Goal: Use online tool/utility: Utilize a website feature to perform a specific function

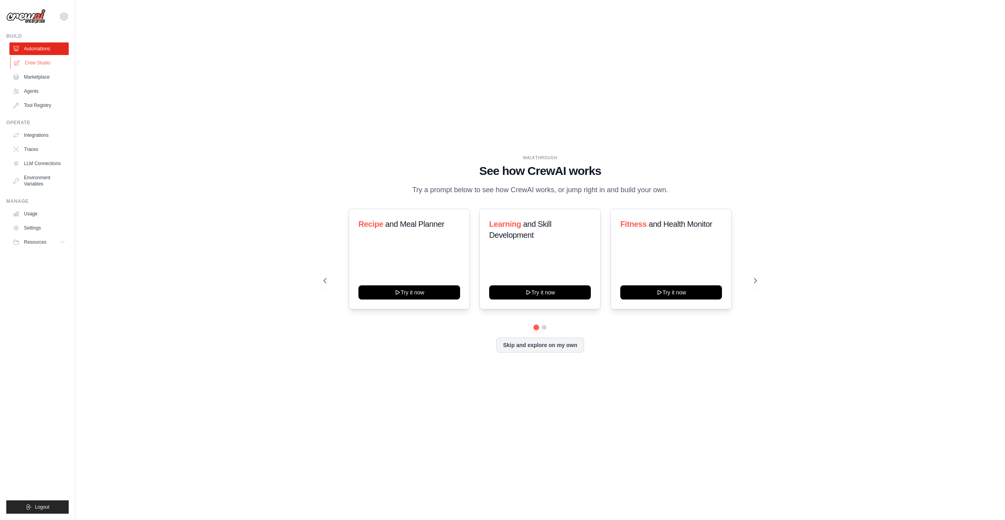
click at [57, 59] on link "Crew Studio" at bounding box center [39, 63] width 59 height 13
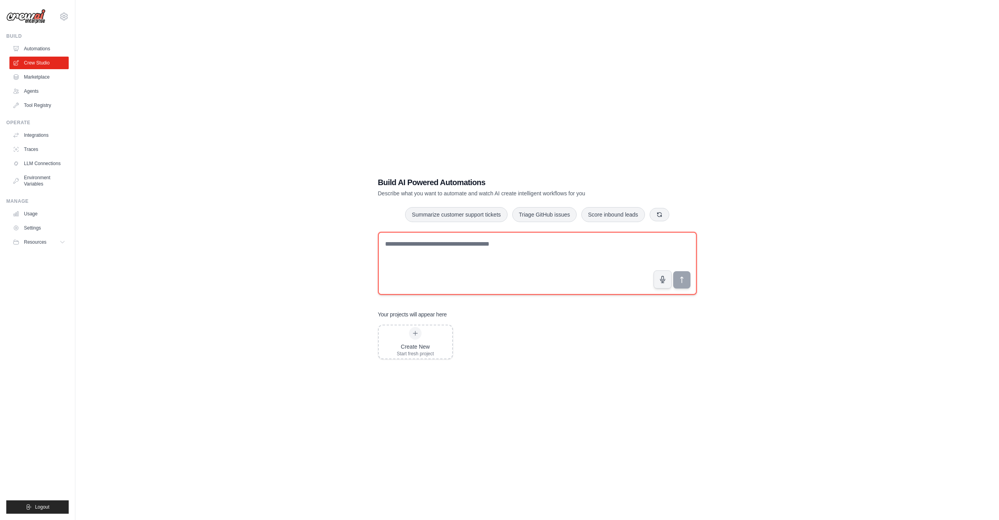
click at [483, 247] on textarea at bounding box center [537, 263] width 319 height 63
type textarea "**********"
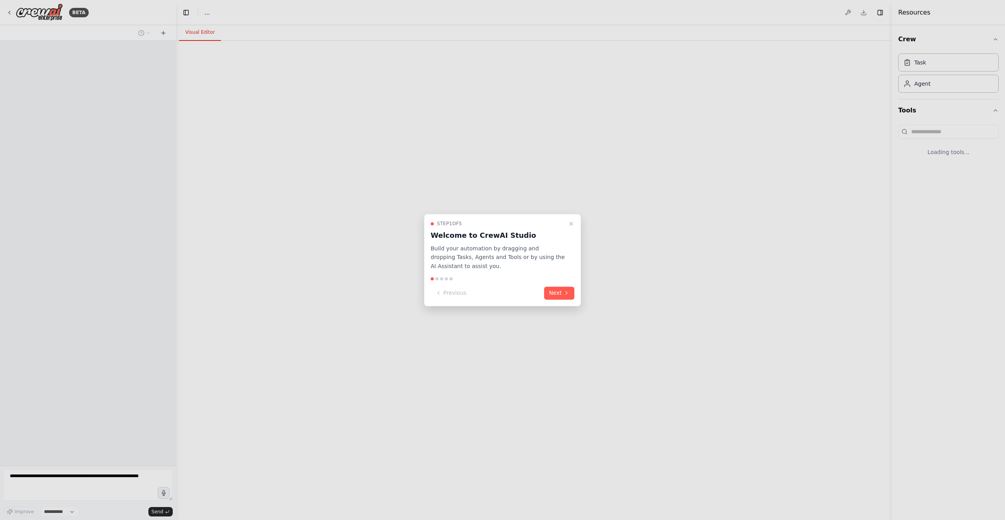
select select "****"
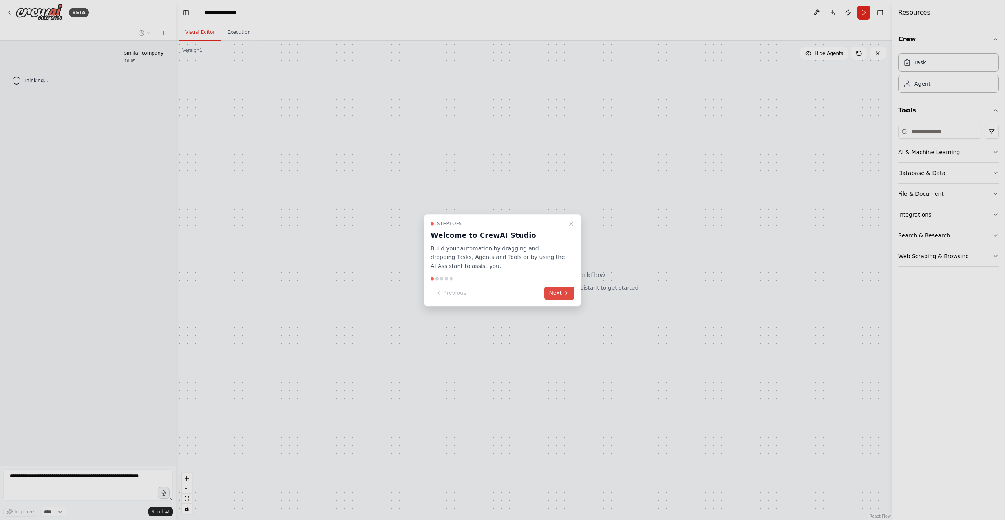
click at [563, 296] on button "Next" at bounding box center [559, 292] width 30 height 13
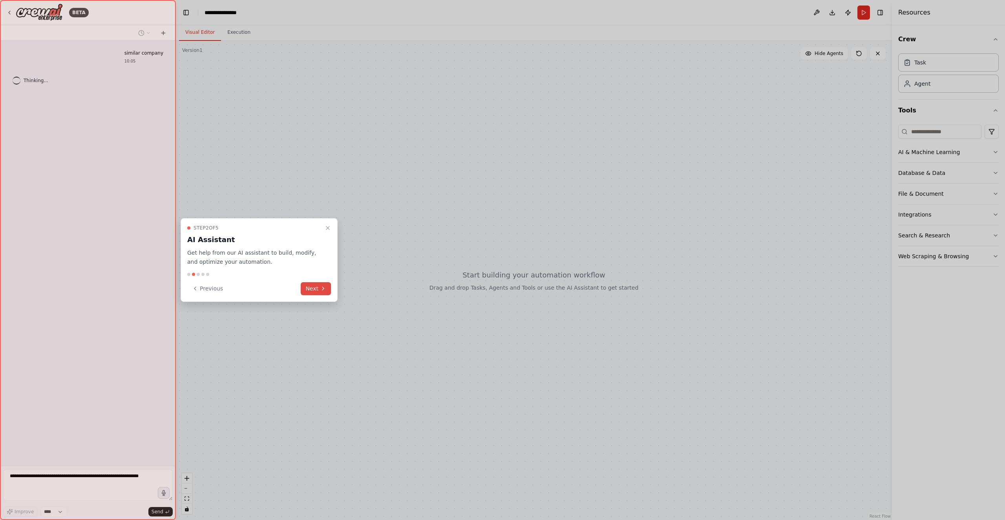
click at [319, 291] on button "Next" at bounding box center [316, 288] width 30 height 13
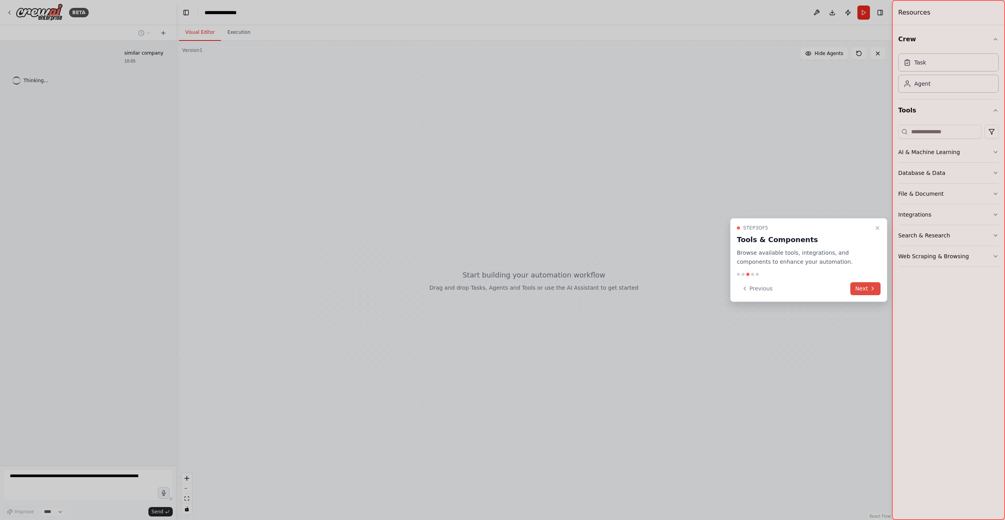
click at [869, 289] on button "Next" at bounding box center [866, 288] width 30 height 13
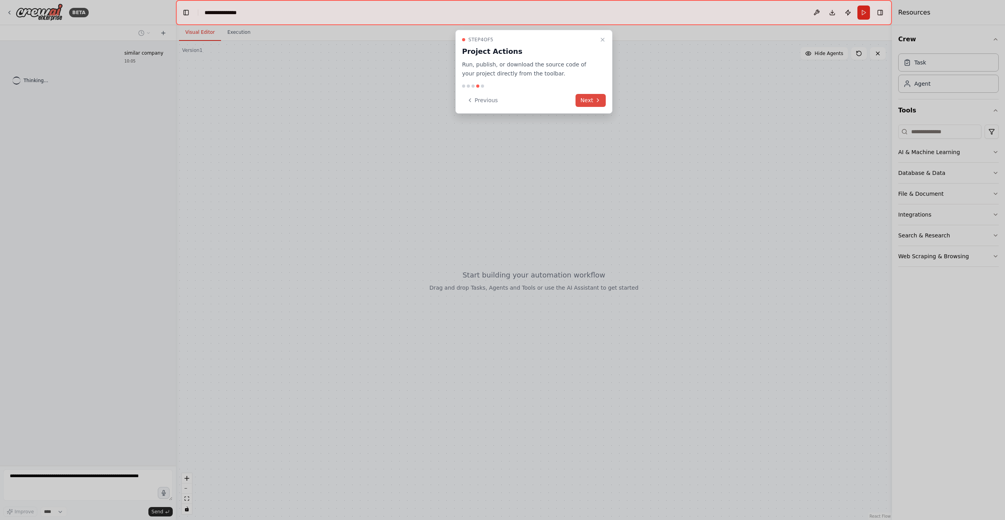
click at [597, 99] on icon at bounding box center [598, 100] width 6 height 6
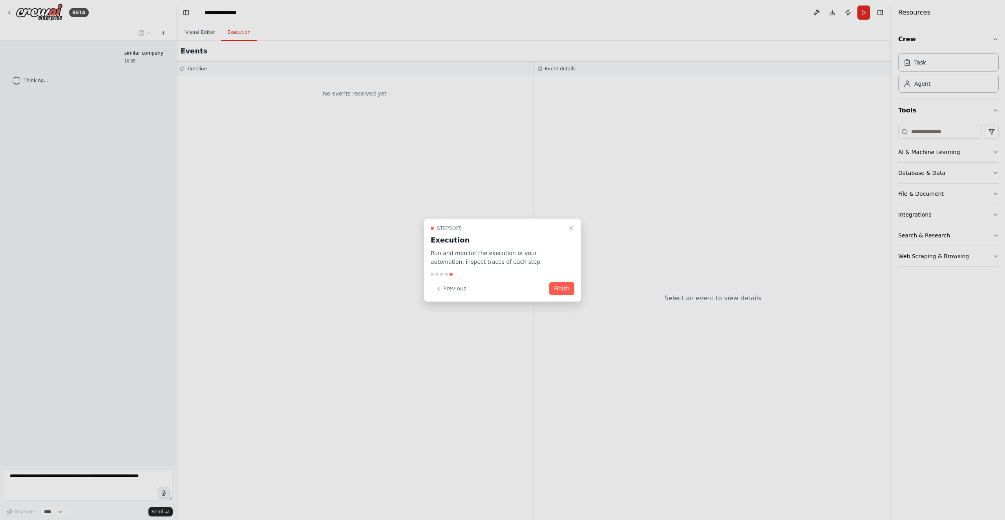
click at [558, 288] on button "Finish" at bounding box center [561, 288] width 25 height 13
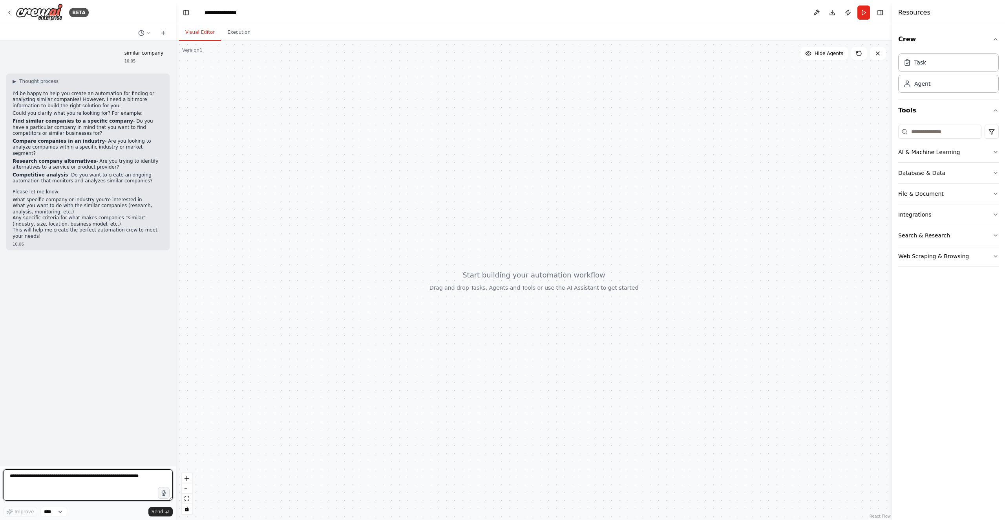
click at [90, 475] on textarea at bounding box center [88, 484] width 170 height 31
type textarea "**********"
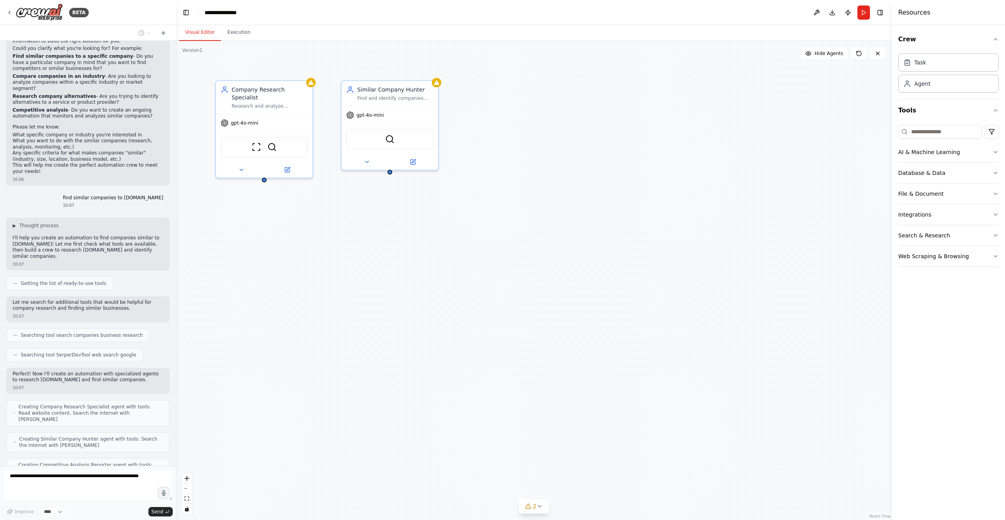
scroll to position [91, 0]
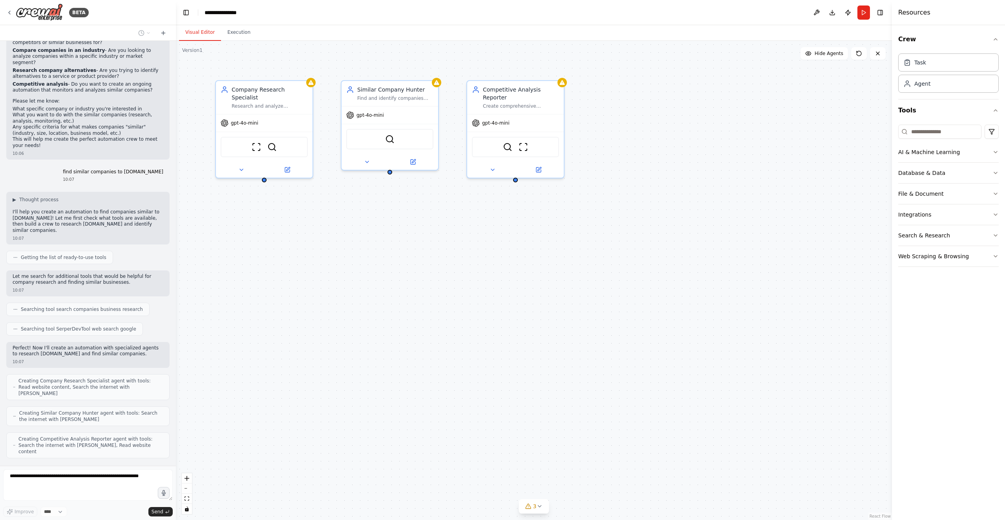
click at [32, 168] on div "find similar companies to octoathlete.com 10:07" at bounding box center [87, 176] width 163 height 20
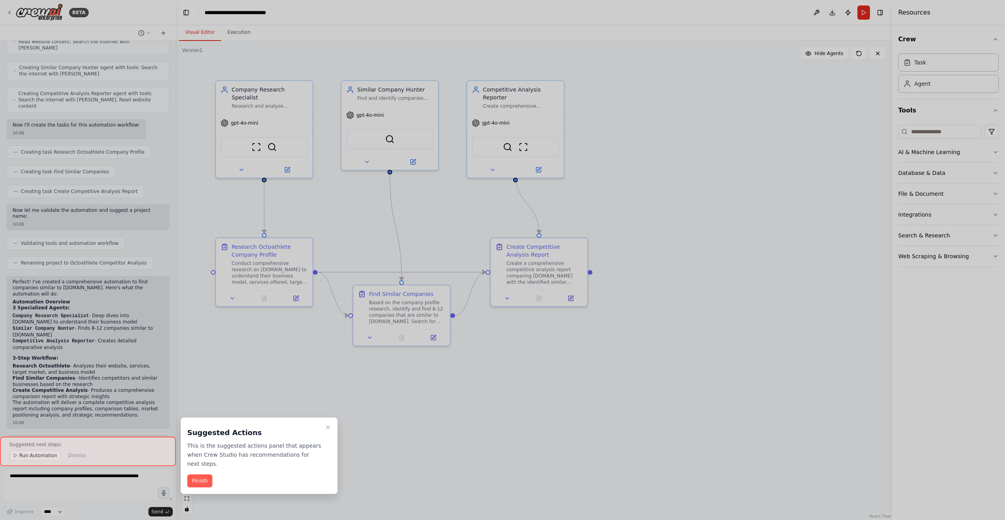
scroll to position [442, 0]
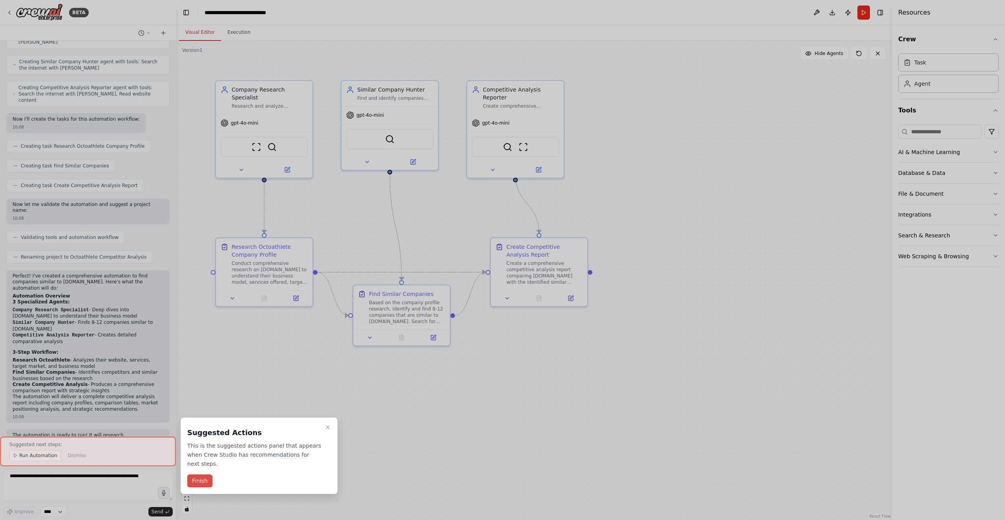
click at [203, 474] on button "Finish" at bounding box center [199, 480] width 25 height 13
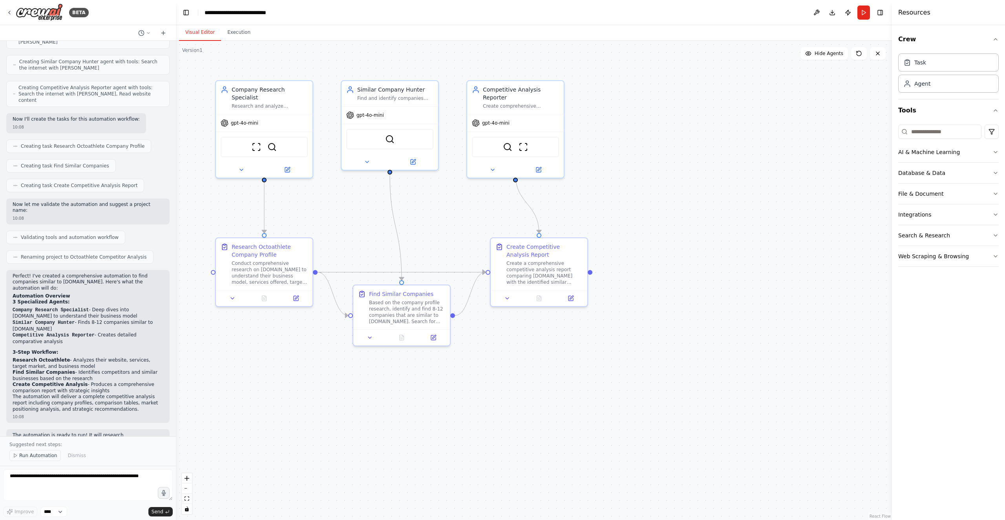
click at [33, 458] on span "Run Automation" at bounding box center [38, 455] width 38 height 6
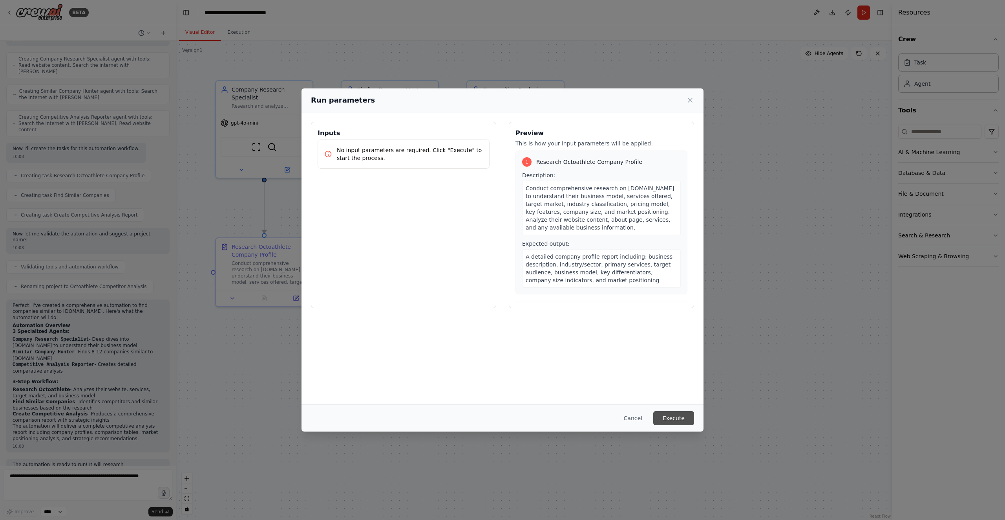
click at [674, 420] on button "Execute" at bounding box center [673, 418] width 41 height 14
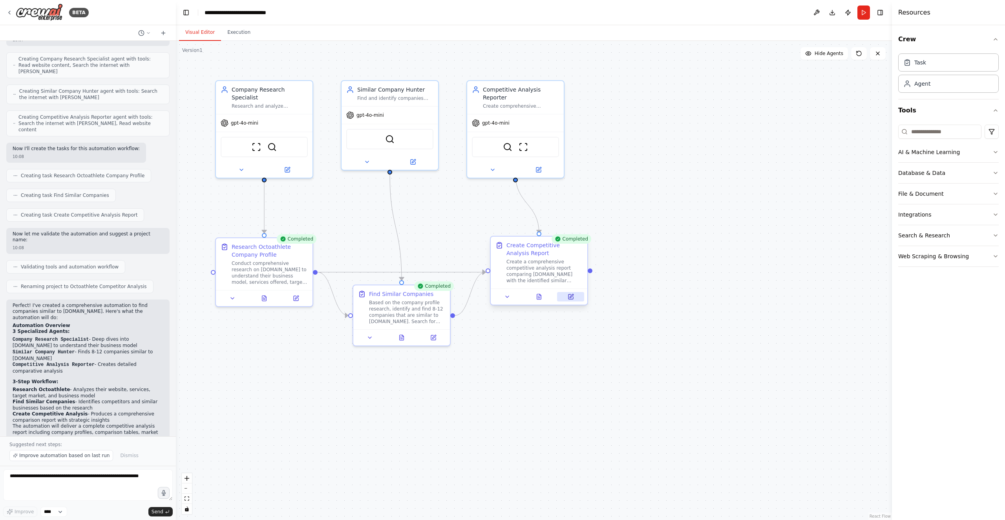
scroll to position [442, 0]
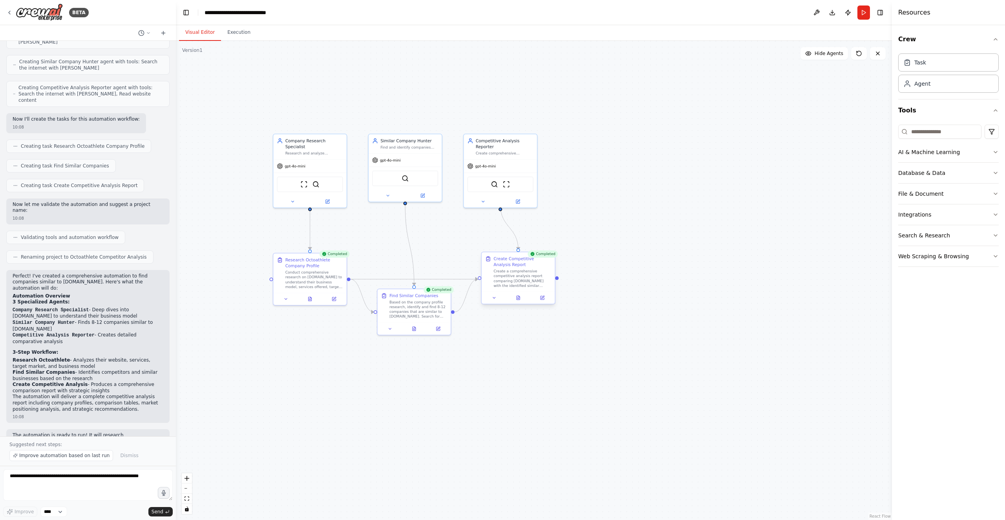
click at [528, 280] on div "Create a comprehensive competitive analysis report comparing octoathlete.com wi…" at bounding box center [523, 278] width 58 height 19
click at [728, 266] on div ".deletable-edge-delete-btn { width: 20px; height: 20px; border: 0px solid #ffff…" at bounding box center [534, 280] width 716 height 479
click at [234, 36] on button "Execution" at bounding box center [239, 32] width 36 height 16
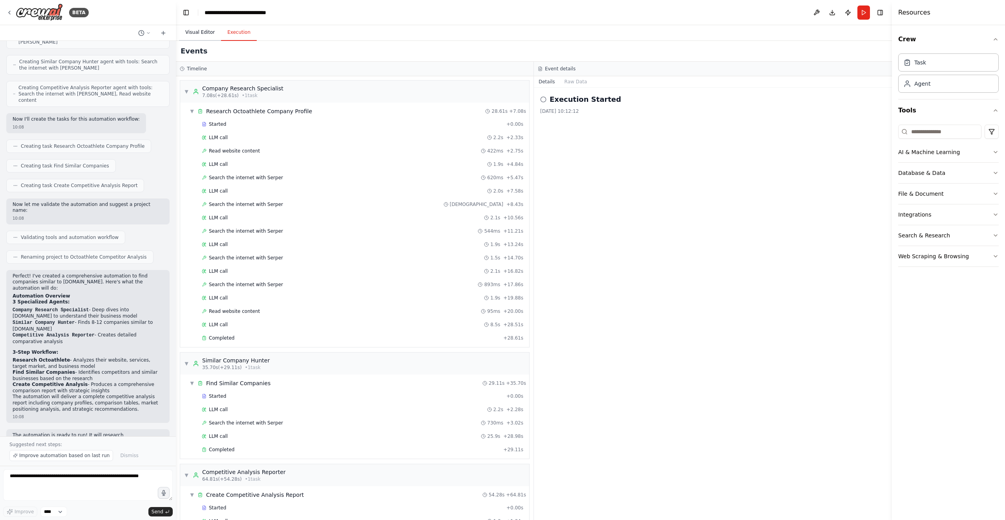
click at [199, 35] on button "Visual Editor" at bounding box center [200, 32] width 42 height 16
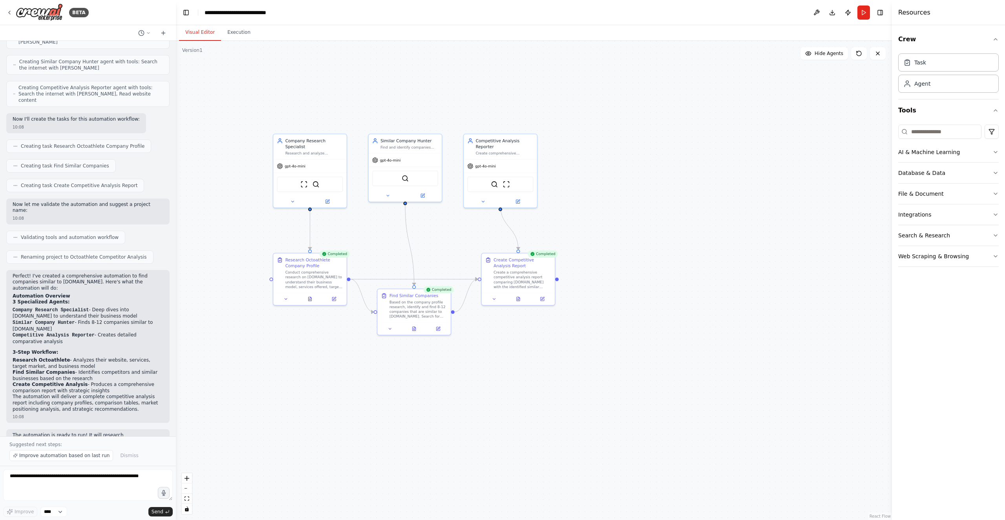
click at [814, 278] on div ".deletable-edge-delete-btn { width: 20px; height: 20px; border: 0px solid #ffff…" at bounding box center [534, 280] width 716 height 479
click at [120, 432] on p "The automation is ready to run! It will research octoathlete.com, find similar …" at bounding box center [88, 441] width 151 height 18
click at [494, 298] on icon at bounding box center [495, 297] width 2 height 1
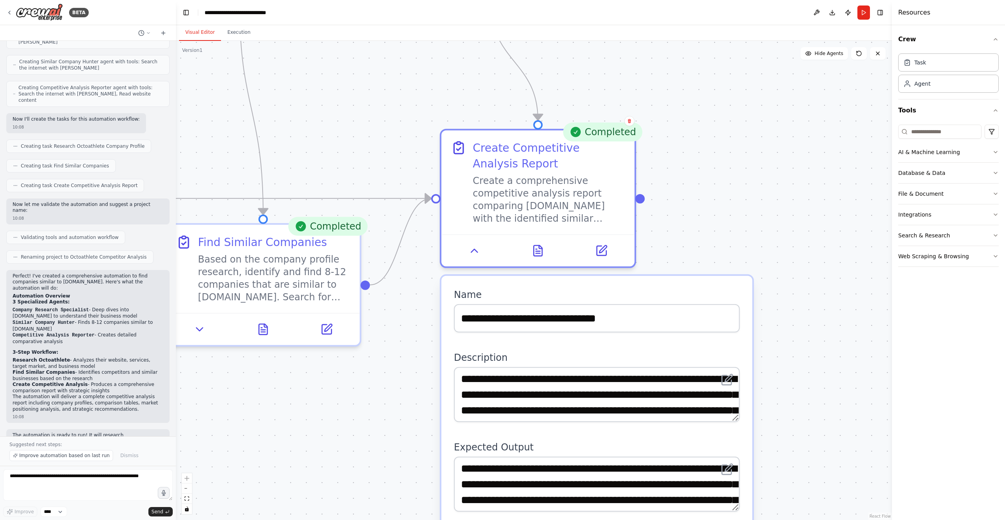
click at [415, 347] on div ".deletable-edge-delete-btn { width: 20px; height: 20px; border: 0px solid #ffff…" at bounding box center [534, 280] width 716 height 479
click at [540, 248] on icon at bounding box center [538, 248] width 4 height 0
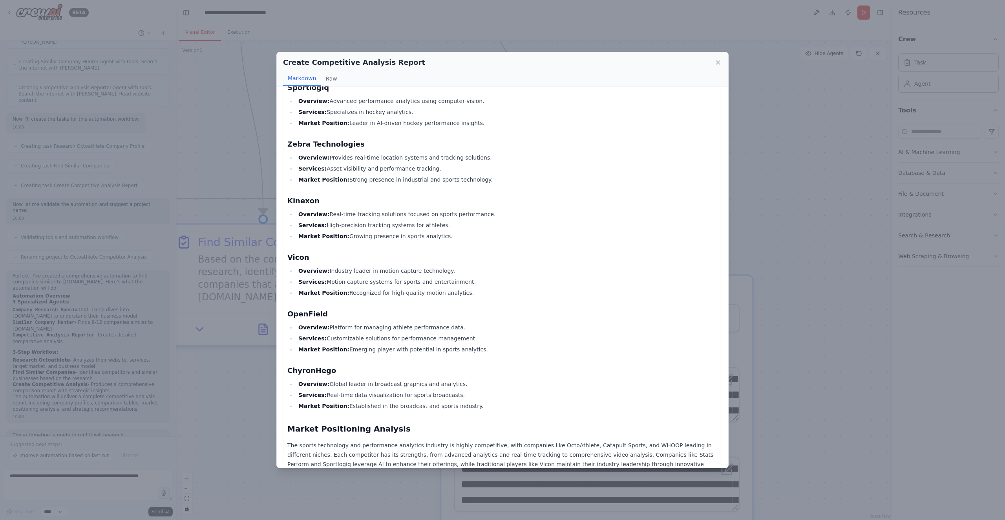
scroll to position [636, 0]
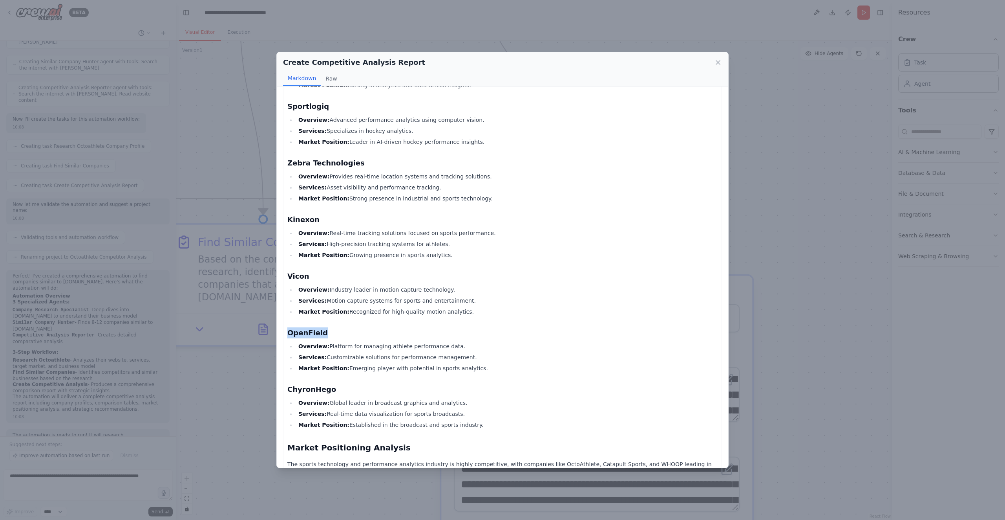
drag, startPoint x: 322, startPoint y: 302, endPoint x: 287, endPoint y: 301, distance: 35.0
click at [287, 301] on div "Comprehensive Competitive Analysis Report Executive Summary This report provide…" at bounding box center [502, 66] width 439 height 1221
click at [654, 239] on li "Services: High-precision tracking systems for athletes." at bounding box center [507, 243] width 422 height 9
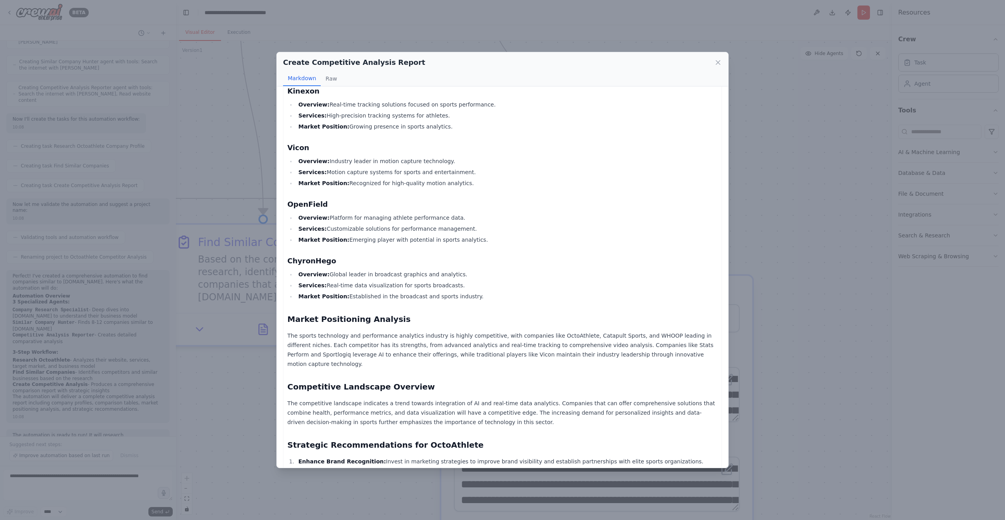
scroll to position [754, 0]
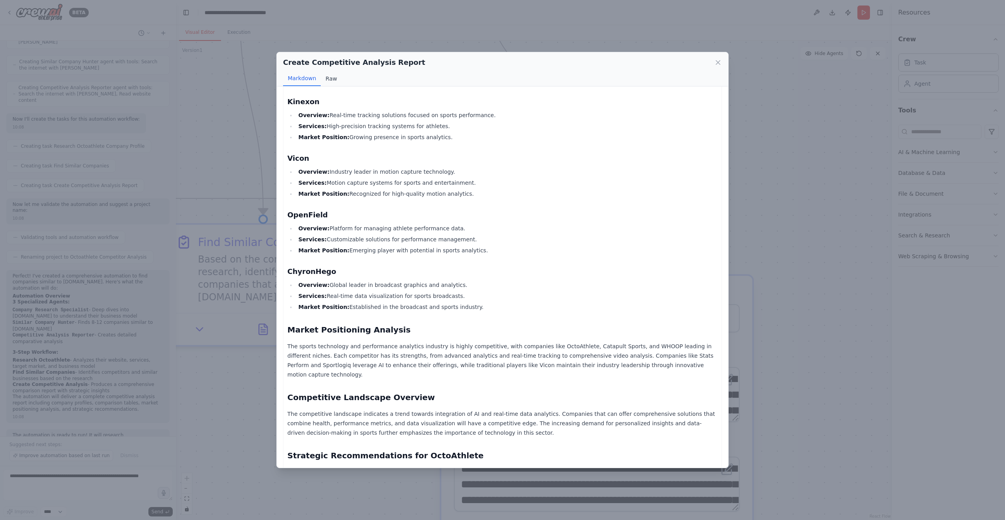
click at [331, 79] on button "Raw" at bounding box center [331, 78] width 21 height 15
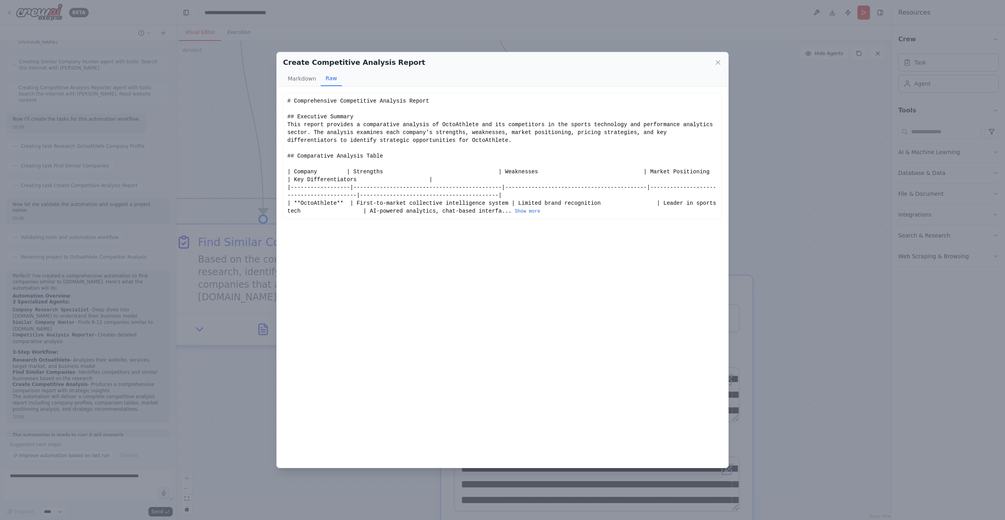
scroll to position [0, 0]
click at [306, 80] on button "Markdown" at bounding box center [302, 78] width 38 height 15
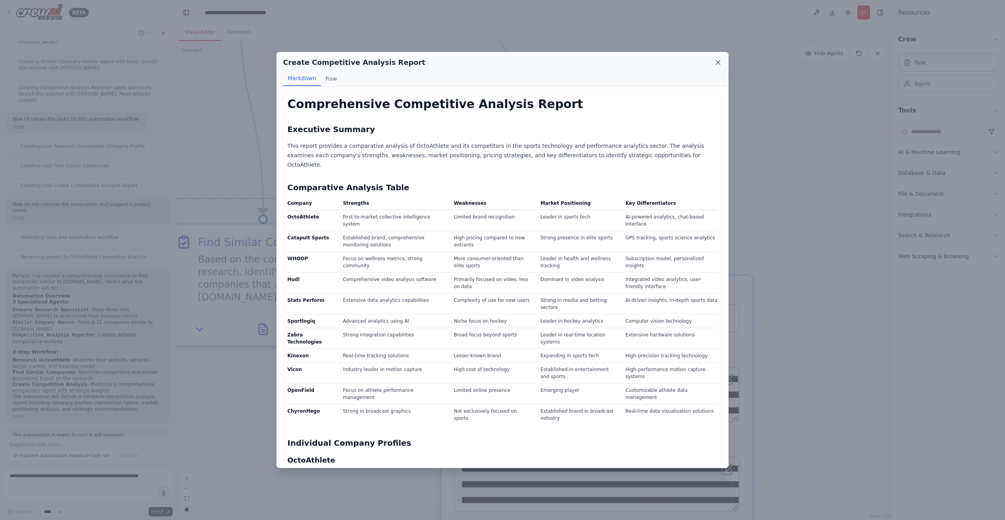
click at [719, 63] on icon at bounding box center [718, 63] width 8 height 8
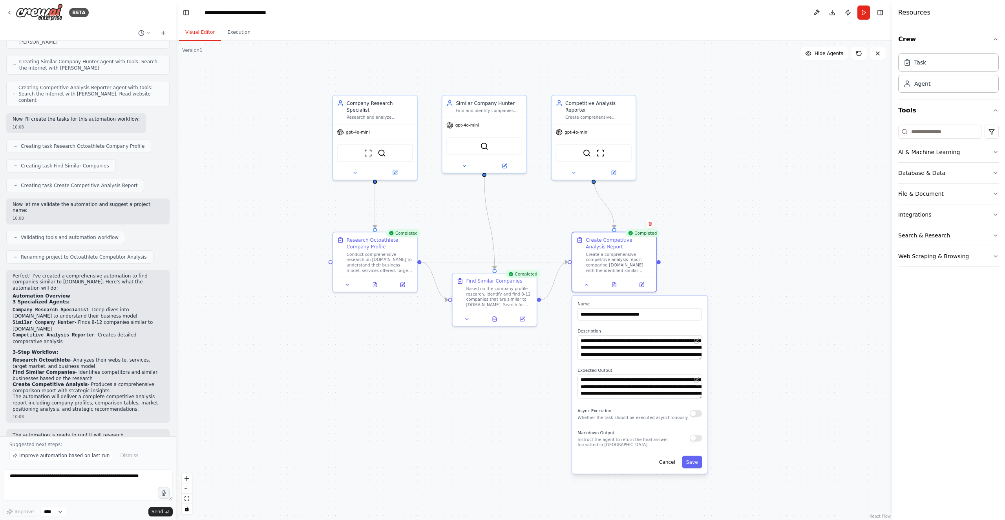
drag, startPoint x: 296, startPoint y: 353, endPoint x: 478, endPoint y: 364, distance: 181.8
